Goal: Use online tool/utility: Utilize a website feature to perform a specific function

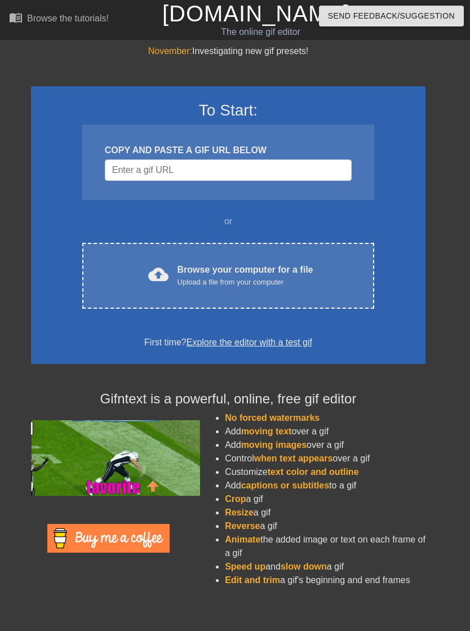
click at [168, 273] on div "cloud_upload Browse your computer for a file Upload a file from your computer" at bounding box center [228, 275] width 244 height 25
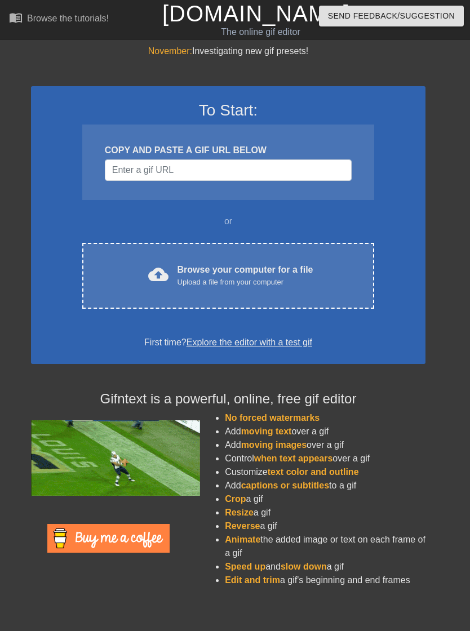
click at [326, 283] on div "cloud_upload Browse your computer for a file Upload a file from your computer" at bounding box center [228, 275] width 244 height 25
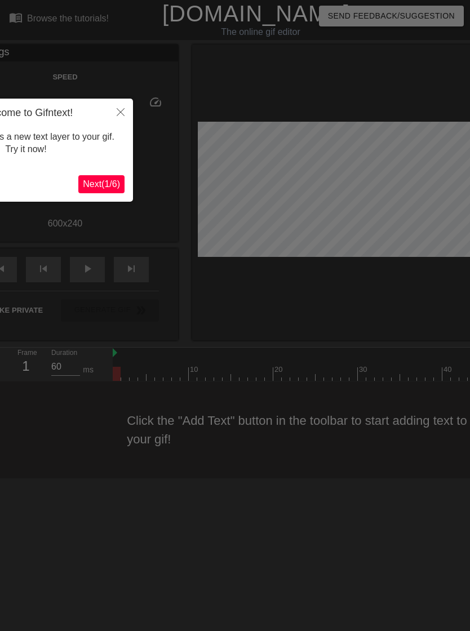
click at [110, 180] on span "Next ( 1 / 6 )" at bounding box center [101, 184] width 37 height 10
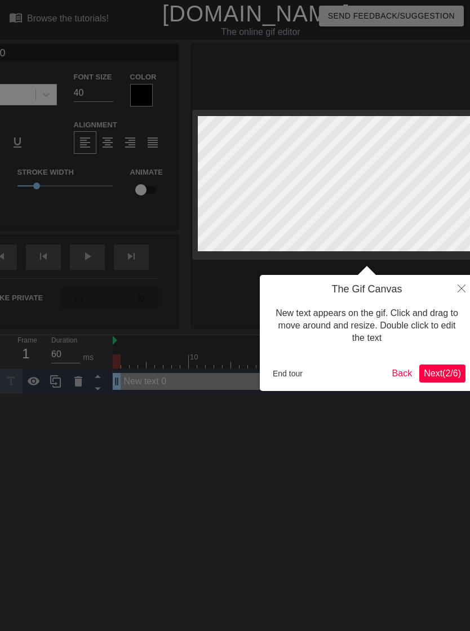
click at [443, 373] on span "Next ( 2 / 6 )" at bounding box center [441, 373] width 37 height 10
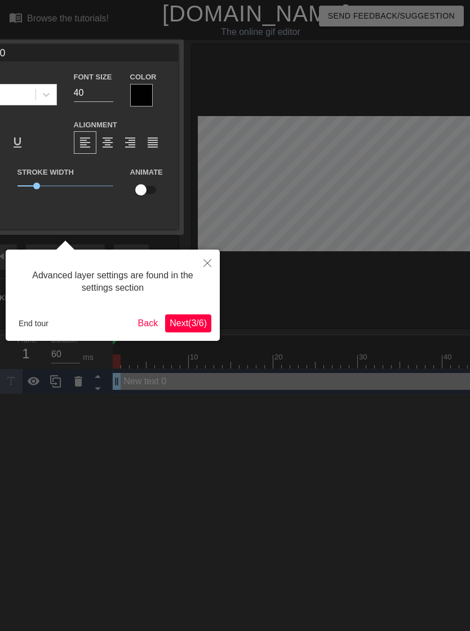
click at [191, 322] on span "Next ( 3 / 6 )" at bounding box center [188, 323] width 37 height 10
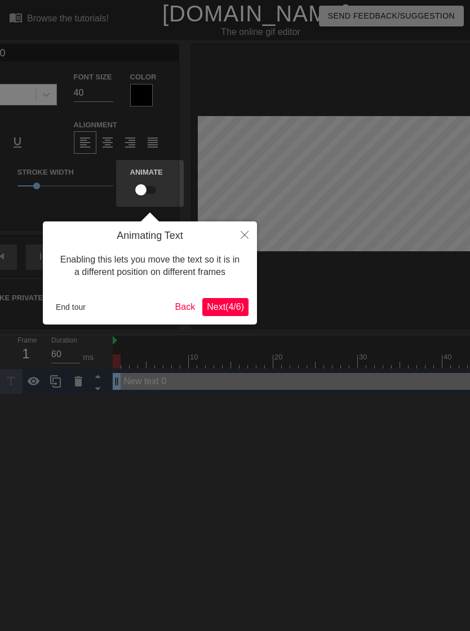
click at [225, 307] on span "Next ( 4 / 6 )" at bounding box center [225, 307] width 37 height 10
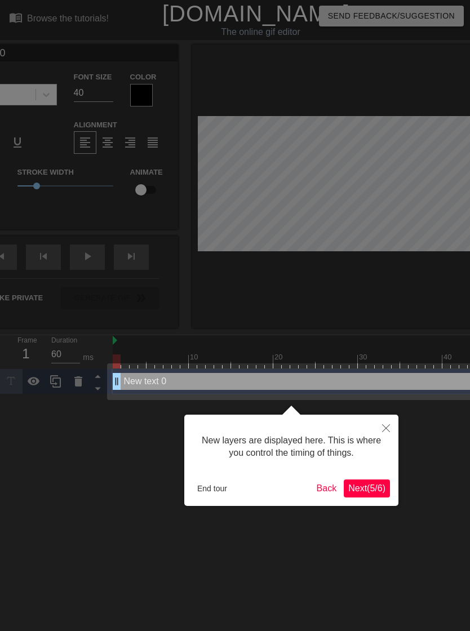
click at [384, 488] on span "Next ( 5 / 6 )" at bounding box center [366, 488] width 37 height 10
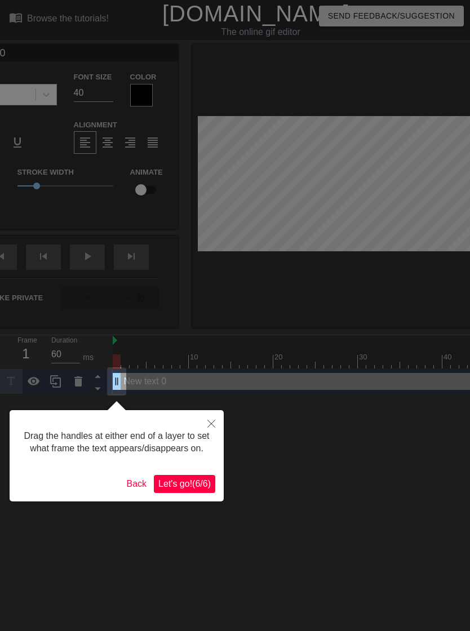
click at [196, 488] on span "Let's go! ( 6 / 6 )" at bounding box center [184, 484] width 52 height 10
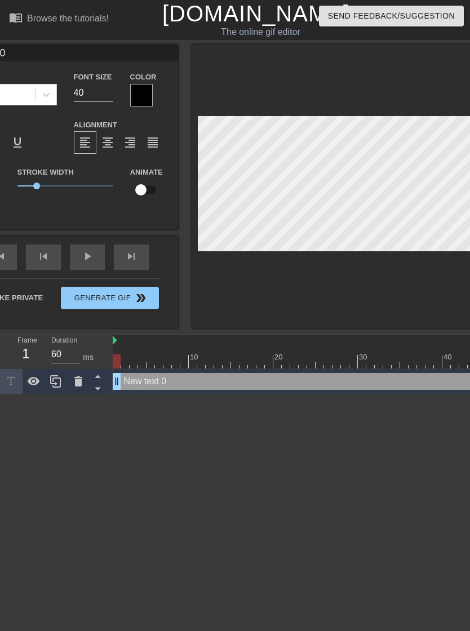
click at [314, 314] on div at bounding box center [366, 185] width 349 height 283
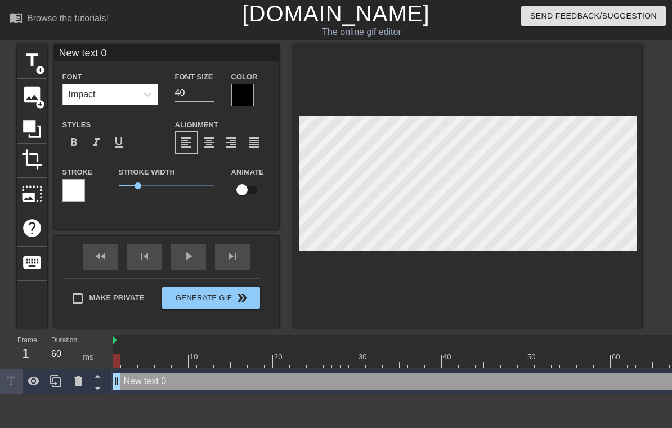
click at [78, 380] on icon at bounding box center [78, 381] width 8 height 10
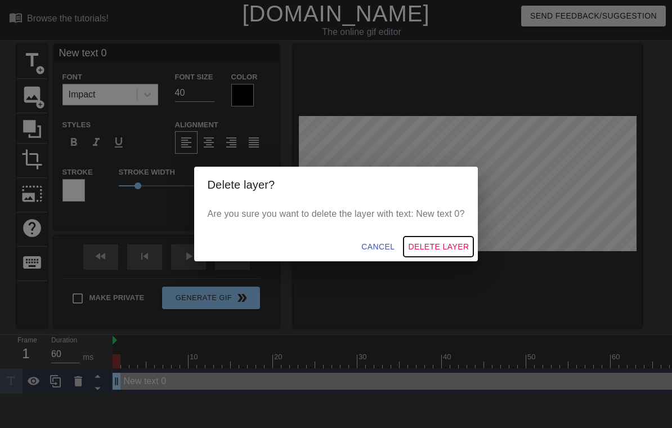
click at [457, 250] on span "Delete Layer" at bounding box center [438, 247] width 61 height 14
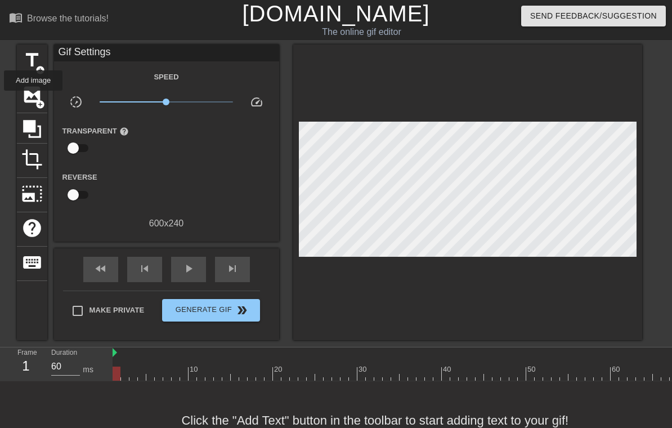
click at [34, 99] on span "image" at bounding box center [31, 94] width 21 height 21
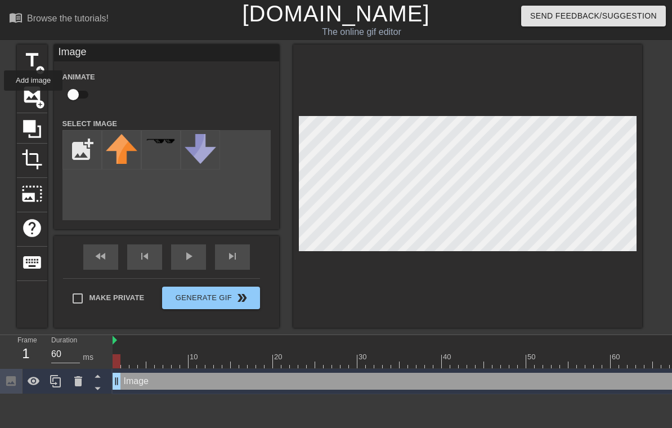
click at [36, 129] on icon at bounding box center [31, 128] width 21 height 21
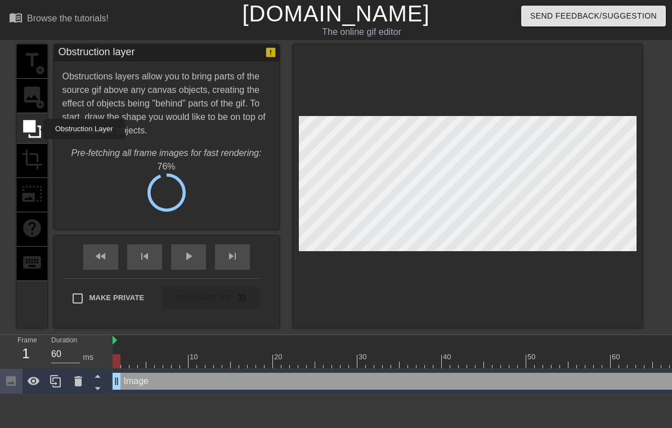
click at [24, 156] on div "title add_circle image add_circle crop photo_size_select_large help keyboard" at bounding box center [32, 185] width 30 height 283
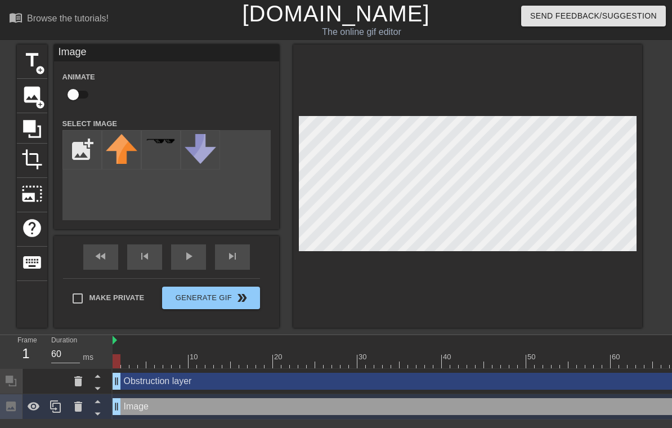
click at [82, 405] on icon at bounding box center [79, 407] width 14 height 14
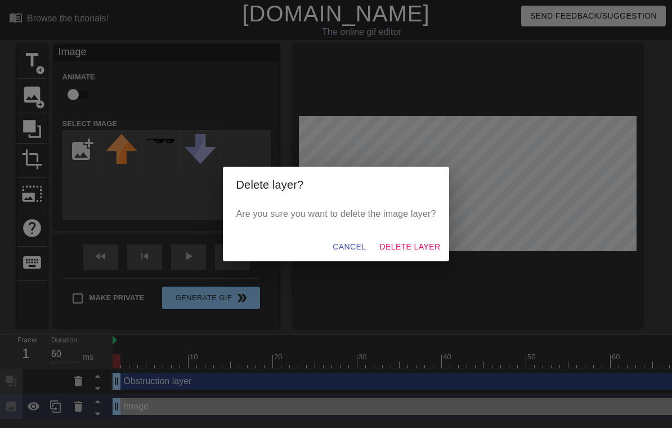
click at [425, 246] on span "Delete Layer" at bounding box center [410, 247] width 61 height 14
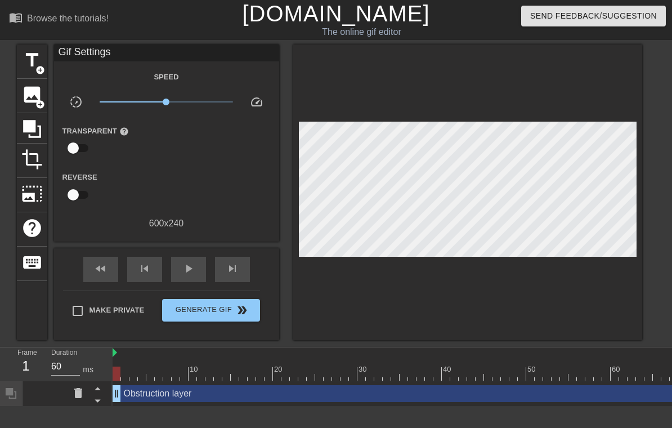
click at [77, 394] on icon at bounding box center [78, 393] width 8 height 10
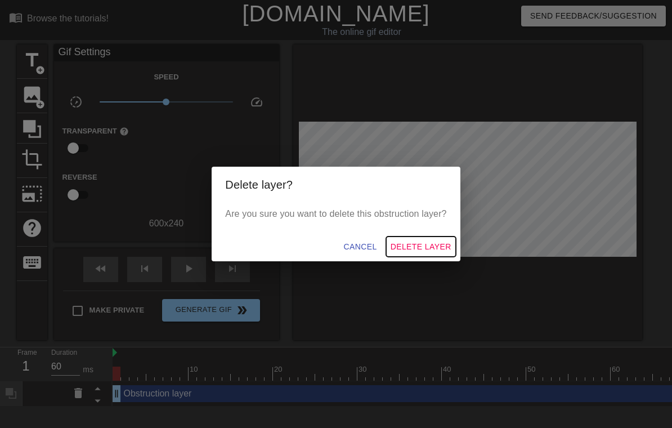
click at [442, 249] on span "Delete Layer" at bounding box center [421, 247] width 61 height 14
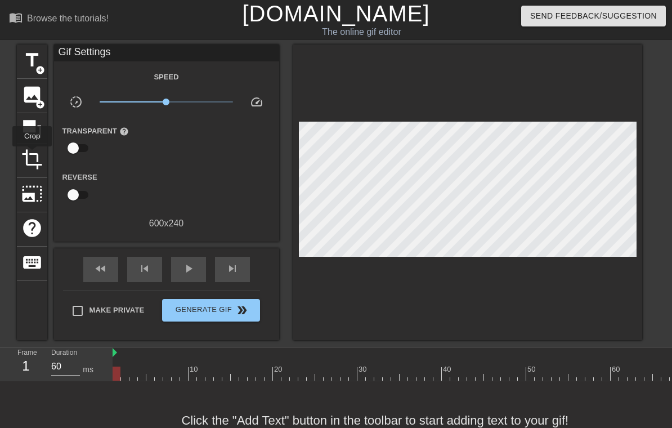
click at [33, 154] on span "crop" at bounding box center [31, 159] width 21 height 21
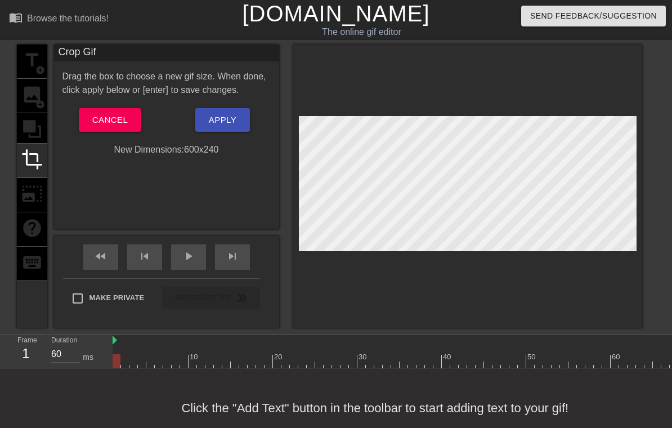
click at [29, 124] on div "title add_circle image add_circle crop photo_size_select_large help keyboard" at bounding box center [32, 185] width 30 height 283
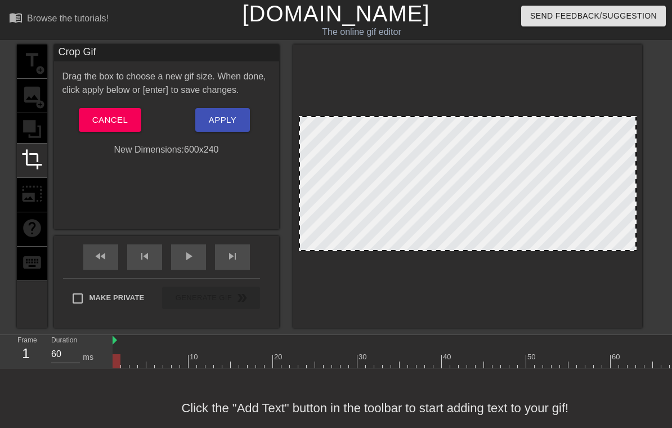
click at [34, 130] on div "title add_circle image add_circle crop photo_size_select_large help keyboard" at bounding box center [32, 185] width 30 height 283
click at [30, 118] on div "title add_circle image add_circle crop photo_size_select_large help keyboard" at bounding box center [32, 185] width 30 height 283
click at [110, 117] on span "Cancel" at bounding box center [109, 120] width 35 height 15
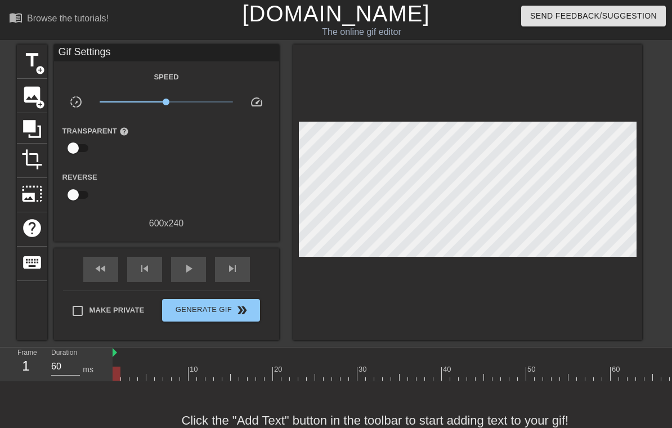
click at [34, 131] on icon at bounding box center [32, 129] width 18 height 18
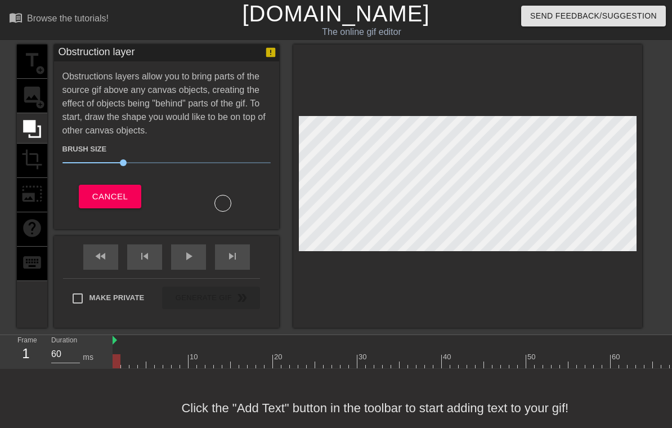
click at [33, 194] on div "title add_circle image add_circle crop photo_size_select_large help keyboard" at bounding box center [32, 185] width 30 height 283
click at [30, 184] on div "title add_circle image add_circle crop photo_size_select_large help keyboard" at bounding box center [32, 185] width 30 height 283
click at [106, 186] on button "Cancel" at bounding box center [110, 197] width 63 height 24
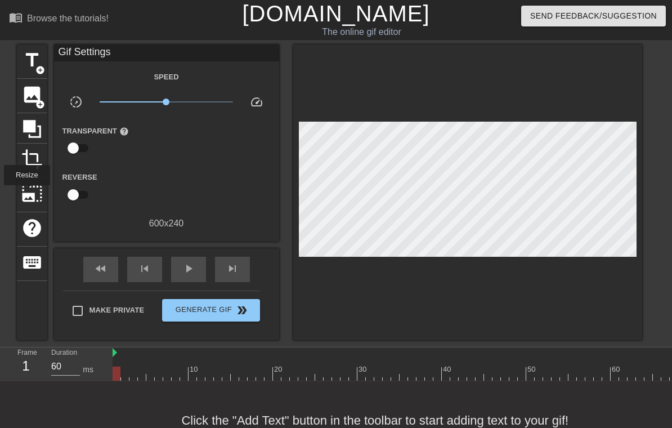
click at [27, 193] on span "photo_size_select_large" at bounding box center [31, 193] width 21 height 21
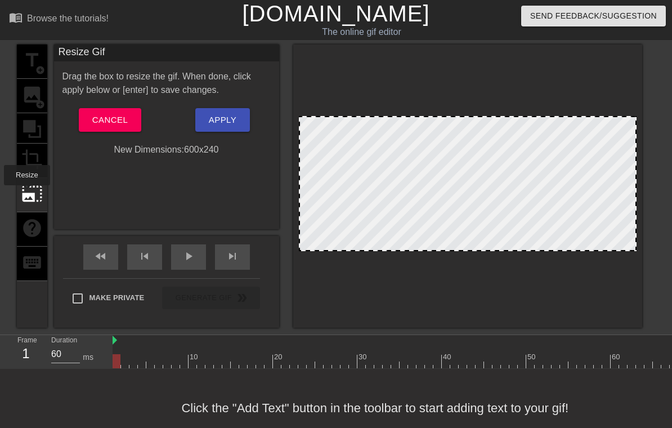
click at [33, 219] on div "title add_circle image add_circle crop photo_size_select_large help keyboard" at bounding box center [32, 185] width 30 height 283
click at [110, 122] on span "Cancel" at bounding box center [109, 120] width 35 height 15
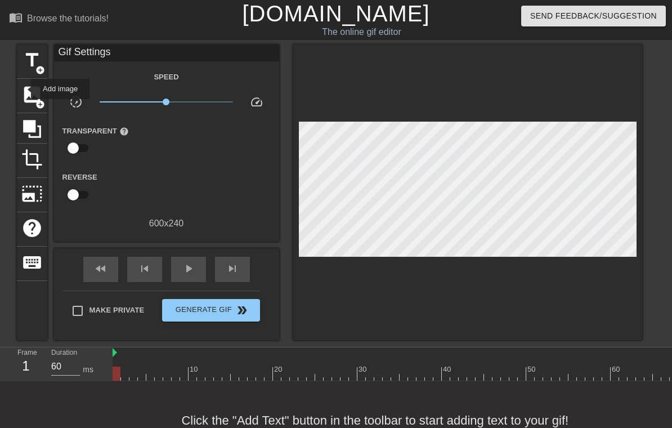
click at [24, 89] on span "image" at bounding box center [31, 94] width 21 height 21
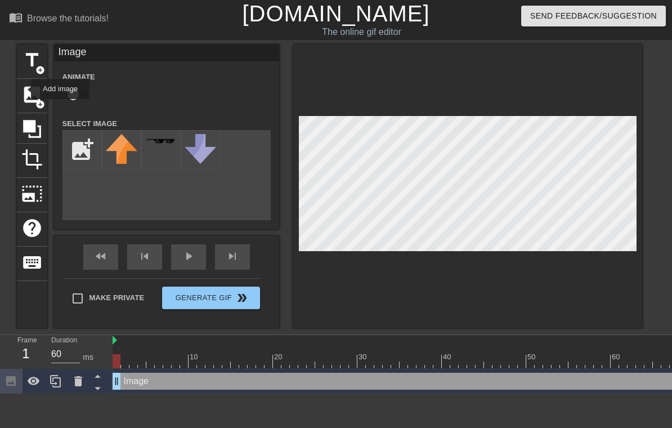
click at [85, 155] on input "file" at bounding box center [82, 150] width 38 height 38
click at [76, 381] on icon at bounding box center [78, 381] width 8 height 10
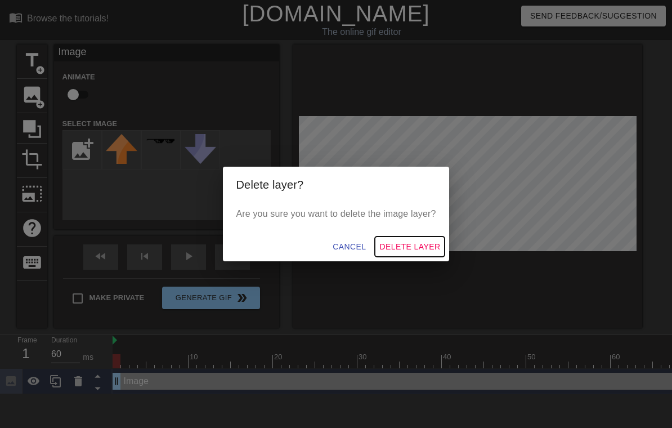
click at [415, 248] on span "Delete Layer" at bounding box center [410, 247] width 61 height 14
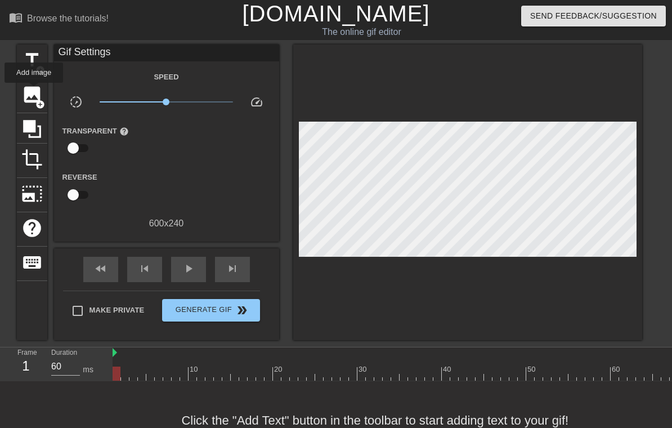
click at [34, 91] on span "image" at bounding box center [31, 94] width 21 height 21
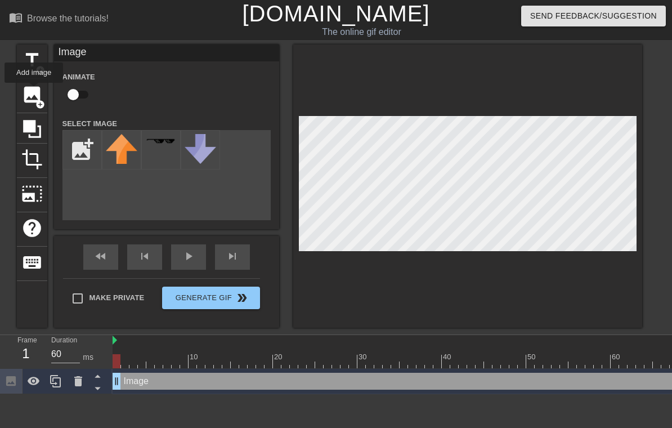
click at [78, 157] on input "file" at bounding box center [82, 150] width 38 height 38
type input "C:\fakepath\IMG_3753.png"
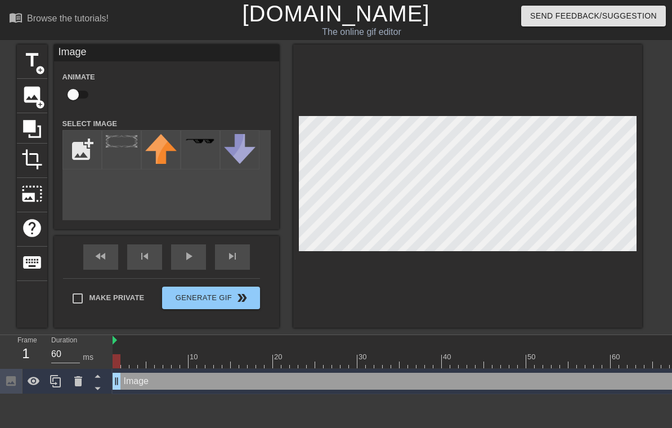
click at [123, 149] on div at bounding box center [121, 149] width 39 height 39
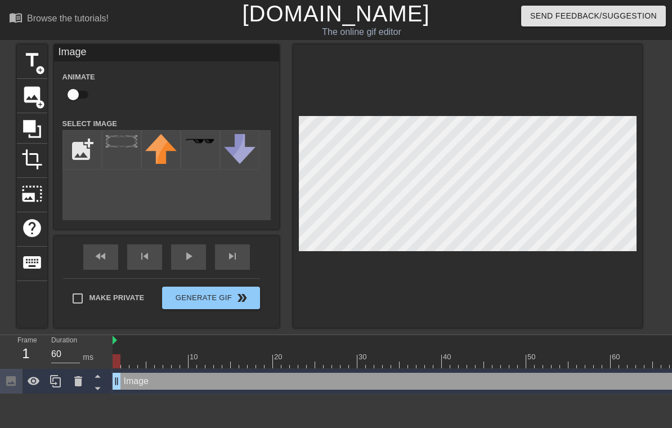
click at [469, 126] on div "title add_circle image add_circle crop photo_size_select_large help keyboard Im…" at bounding box center [336, 185] width 672 height 283
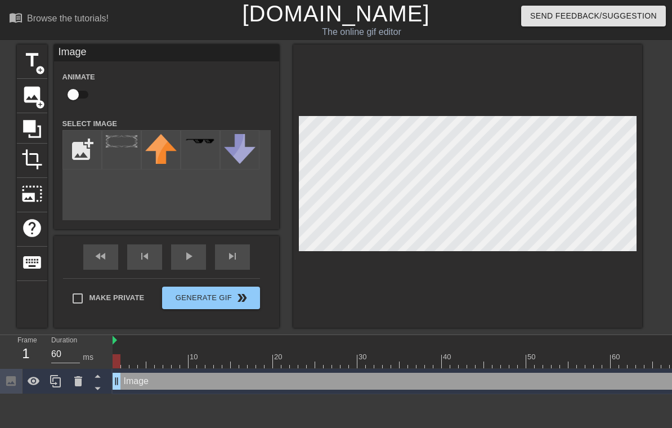
click at [469, 78] on div "title add_circle image add_circle crop photo_size_select_large help keyboard Im…" at bounding box center [336, 185] width 672 height 283
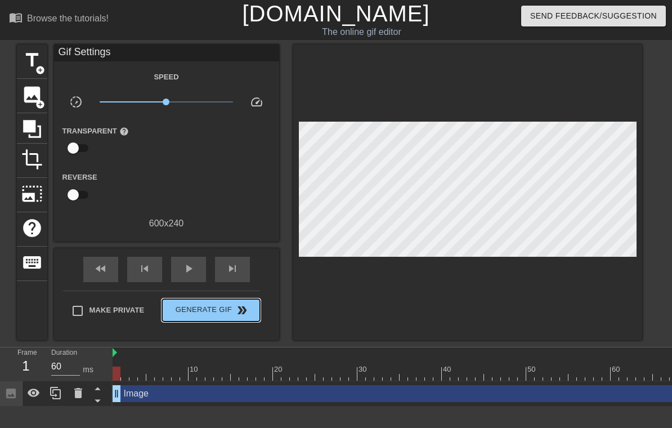
click at [213, 318] on button "Generate Gif double_arrow" at bounding box center [210, 310] width 97 height 23
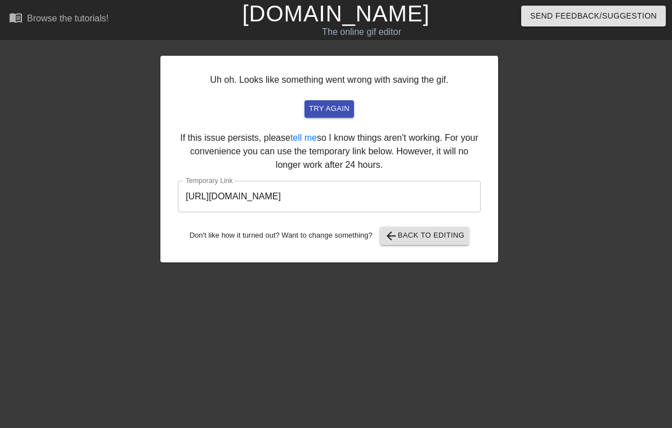
click at [329, 108] on span "try again" at bounding box center [329, 108] width 41 height 13
click at [345, 191] on input "https://www.gifntext.com/temp_generations/bptI0gH2.gif" at bounding box center [329, 197] width 303 height 32
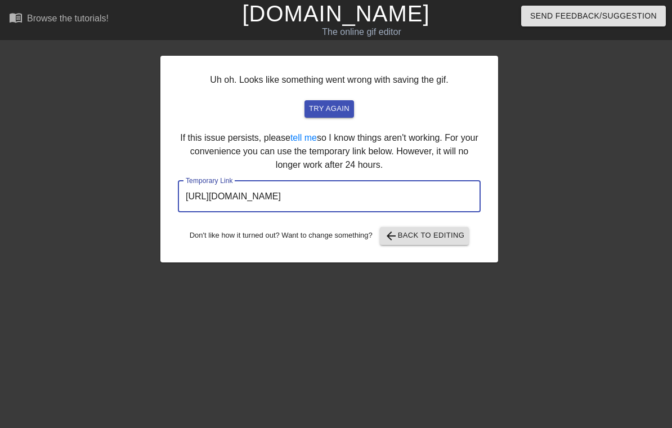
click at [337, 197] on input "https://www.gifntext.com/temp_generations/bptI0gH2.gif" at bounding box center [329, 197] width 303 height 32
click at [345, 204] on input "https://www.gifntext.com/temp_generations/bptI0gH2.gif" at bounding box center [329, 197] width 303 height 32
click at [469, 189] on div "Uh oh. Looks like something went wrong with saving the gif. try again If this i…" at bounding box center [336, 153] width 672 height 218
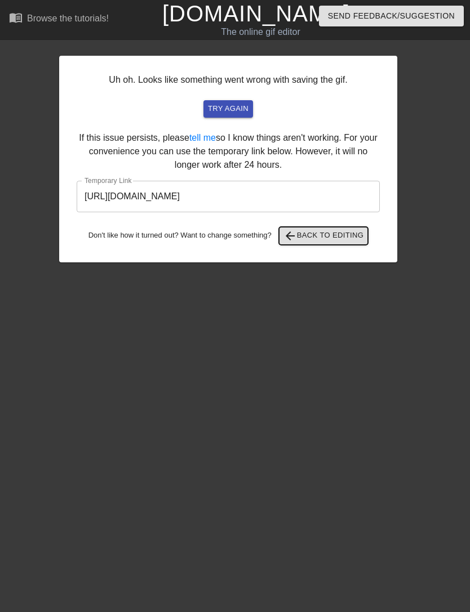
click at [328, 231] on span "arrow_back Back to Editing" at bounding box center [323, 236] width 81 height 14
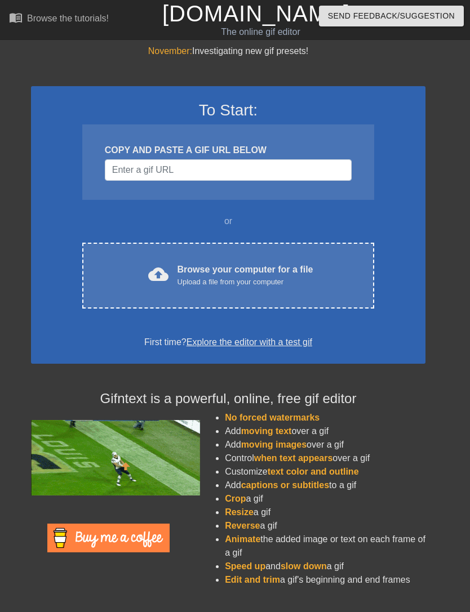
click at [284, 270] on div "Browse your computer for a file Upload a file from your computer" at bounding box center [245, 275] width 136 height 25
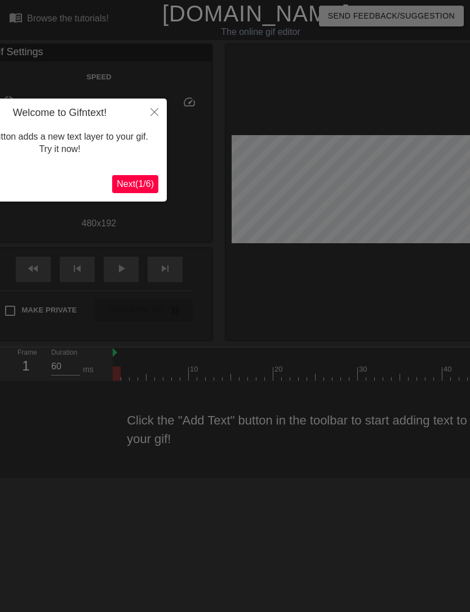
click at [153, 114] on icon "Close" at bounding box center [154, 112] width 8 height 8
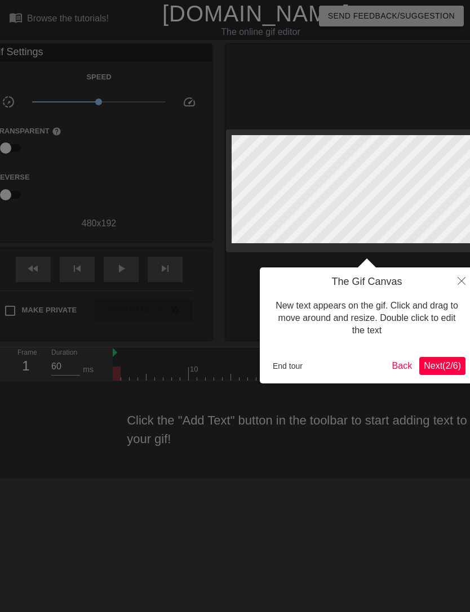
click at [461, 282] on icon "Close" at bounding box center [461, 281] width 8 height 8
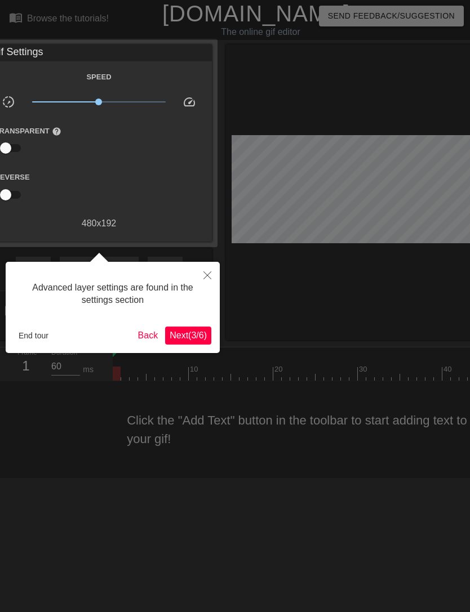
click at [199, 333] on span "Next ( 3 / 6 )" at bounding box center [188, 336] width 37 height 10
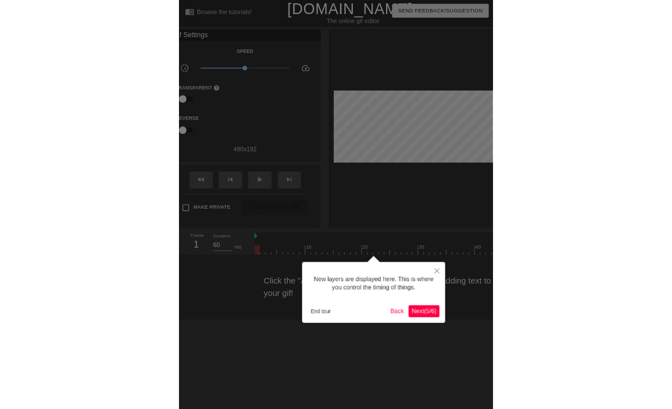
scroll to position [10, 0]
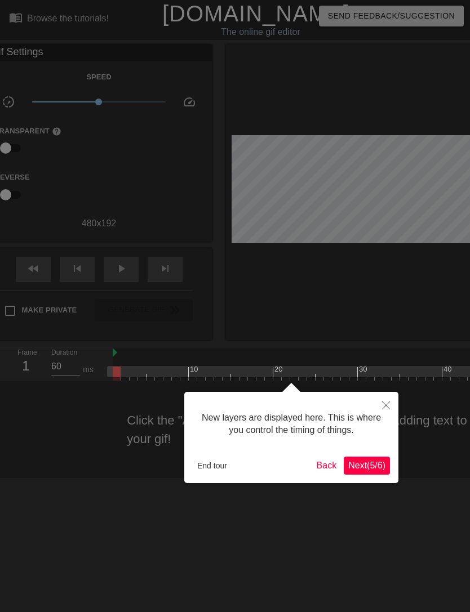
click at [378, 465] on span "Next ( 5 / 6 )" at bounding box center [366, 466] width 37 height 10
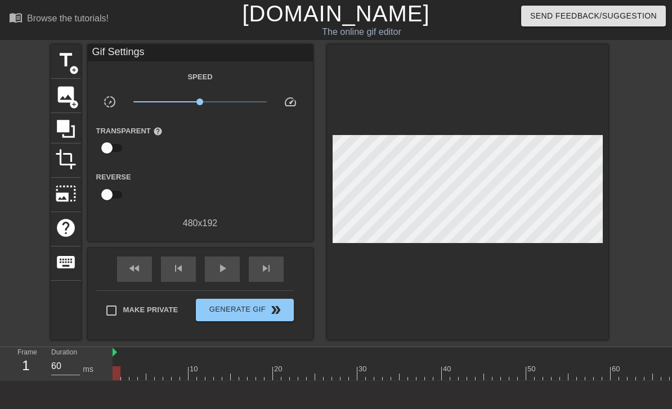
click at [71, 162] on span "crop" at bounding box center [65, 159] width 21 height 21
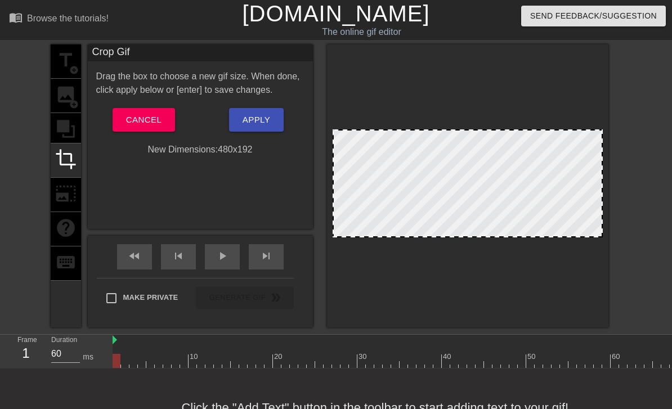
click at [64, 98] on div "title add_circle image add_circle crop photo_size_select_large help keyboard" at bounding box center [66, 185] width 30 height 283
click at [136, 123] on span "Cancel" at bounding box center [143, 120] width 35 height 15
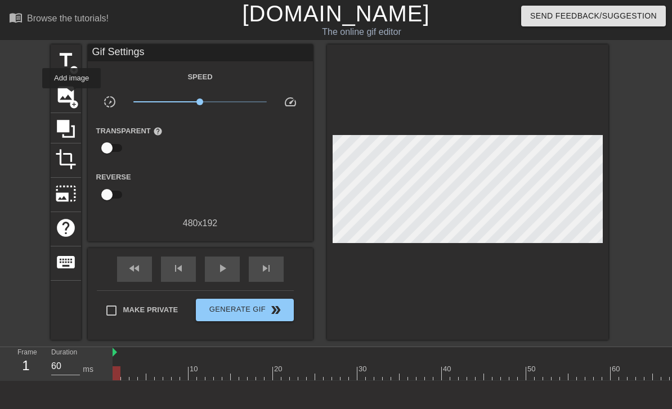
click at [72, 96] on span "image" at bounding box center [65, 94] width 21 height 21
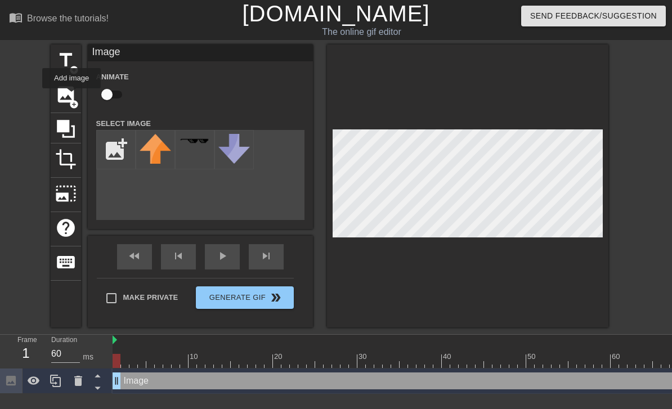
scroll to position [0, 0]
click at [123, 149] on input "file" at bounding box center [116, 150] width 38 height 38
type input "C:\fakepath\IMG_3753.png"
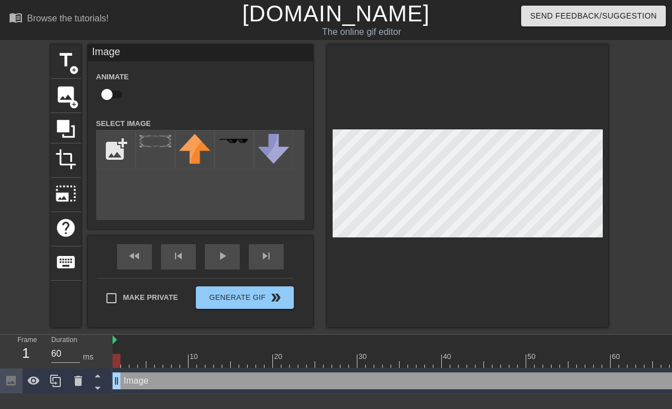
click at [157, 161] on div at bounding box center [155, 149] width 39 height 39
click at [469, 118] on div "title add_circle image add_circle crop photo_size_select_large help keyboard Im…" at bounding box center [336, 185] width 672 height 283
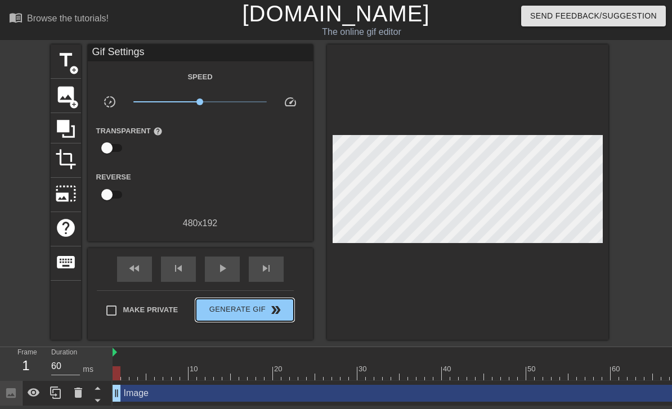
click at [234, 309] on span "Generate Gif double_arrow" at bounding box center [244, 311] width 88 height 14
